Goal: Obtain resource: Download file/media

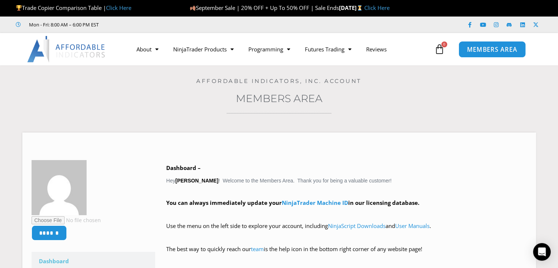
click at [501, 52] on span "MEMBERS AREA" at bounding box center [492, 49] width 50 height 6
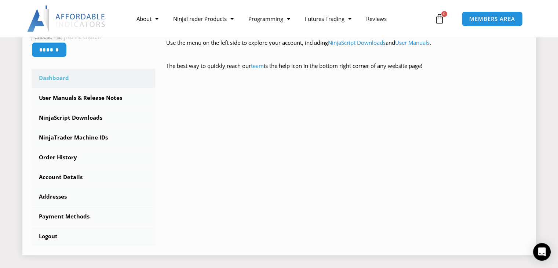
scroll to position [184, 0]
click at [66, 121] on link "NinjaScript Downloads" at bounding box center [94, 117] width 124 height 19
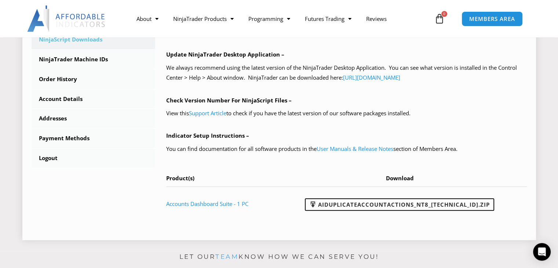
scroll to position [330, 0]
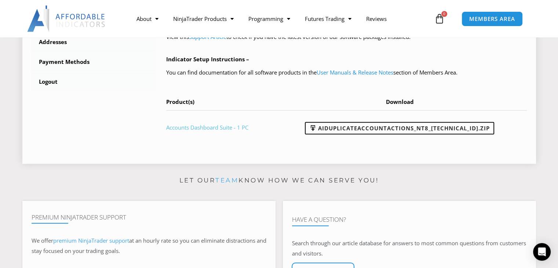
click at [206, 128] on link "Accounts Dashboard Suite - 1 PC" at bounding box center [207, 127] width 82 height 7
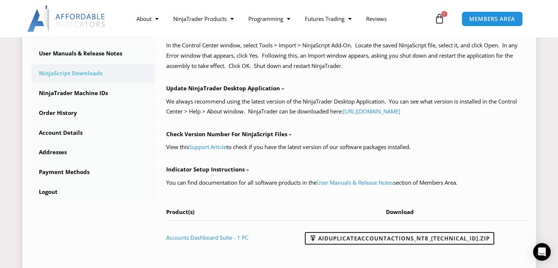
scroll to position [220, 0]
click at [65, 133] on link "Account Details" at bounding box center [94, 132] width 124 height 19
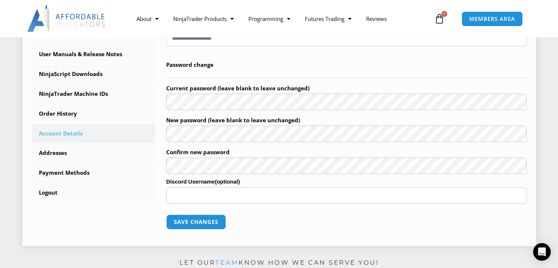
scroll to position [184, 0]
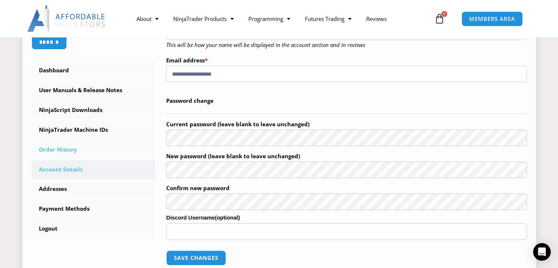
click at [58, 149] on link "Order History" at bounding box center [94, 149] width 124 height 19
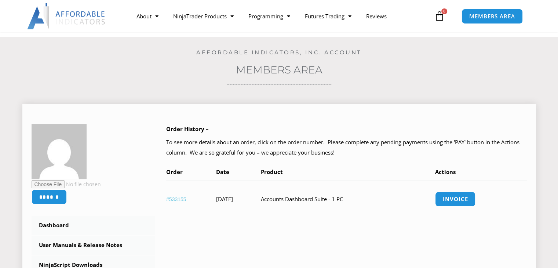
scroll to position [73, 0]
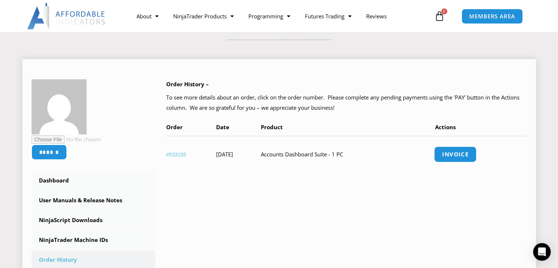
click at [475, 156] on link "Invoice" at bounding box center [455, 154] width 43 height 16
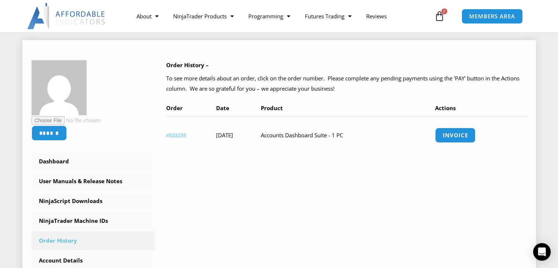
scroll to position [184, 0]
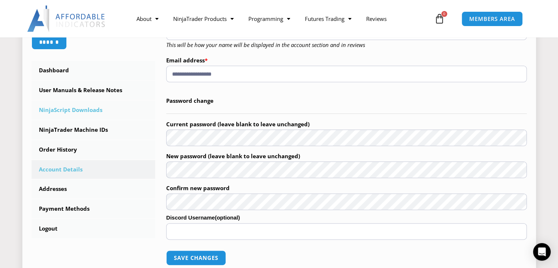
click at [70, 111] on link "NinjaScript Downloads" at bounding box center [94, 110] width 124 height 19
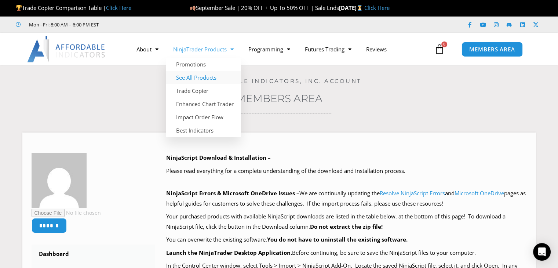
click at [202, 80] on link "See All Products" at bounding box center [203, 77] width 75 height 13
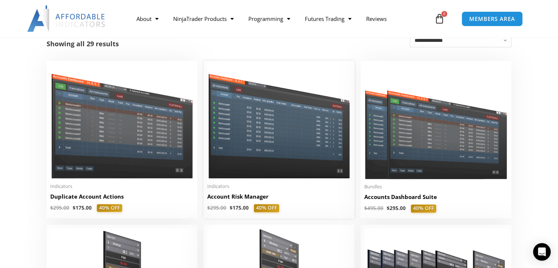
scroll to position [110, 0]
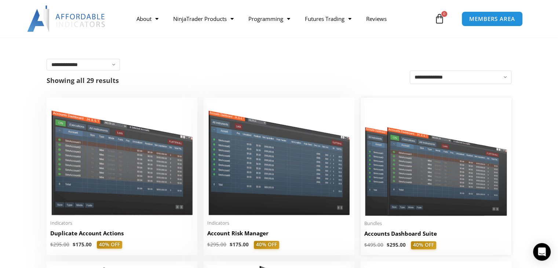
click at [409, 233] on h2 "Accounts Dashboard Suite" at bounding box center [436, 234] width 144 height 8
